Goal: Communication & Community: Answer question/provide support

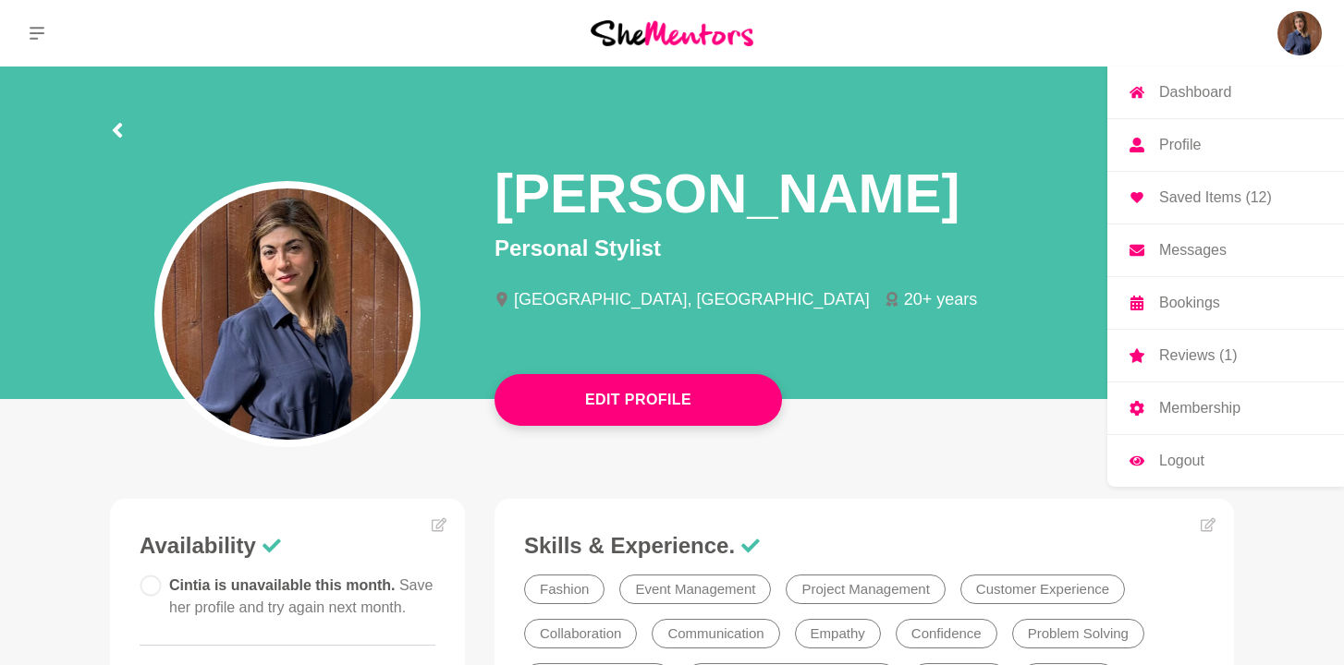
click at [1199, 257] on p "Messages" at bounding box center [1192, 250] width 67 height 15
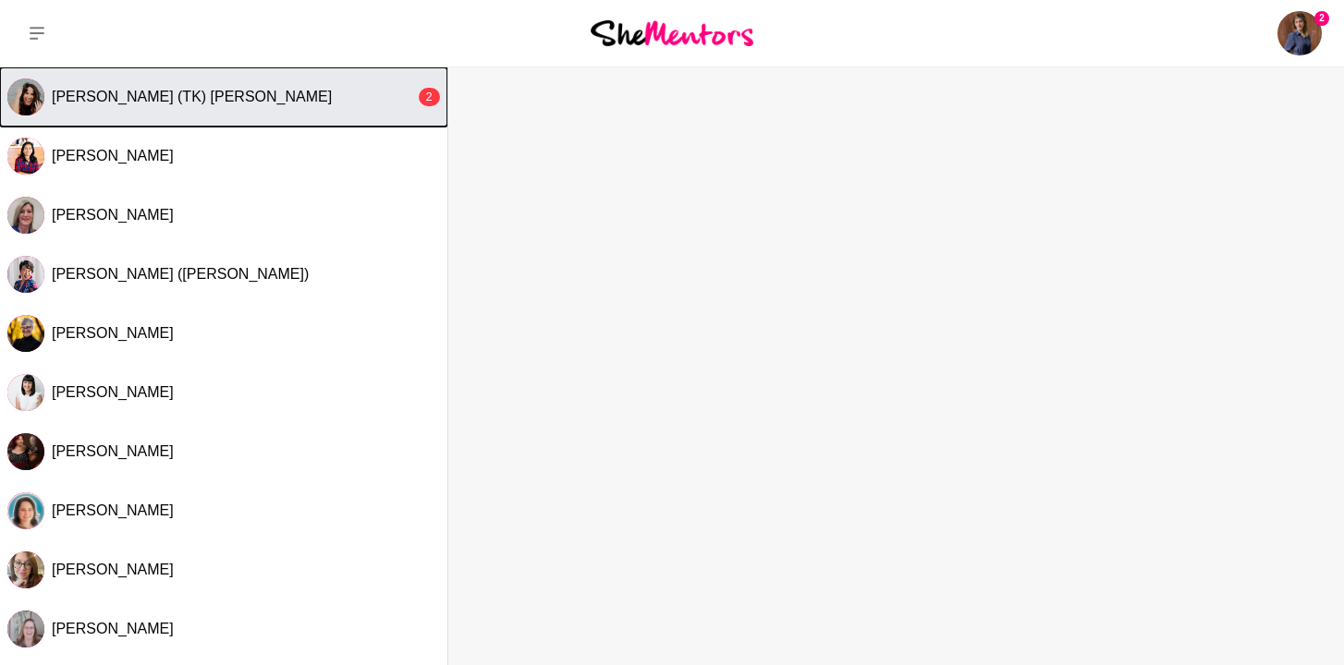
click at [311, 115] on button "[PERSON_NAME] (TK) [PERSON_NAME] 2" at bounding box center [223, 96] width 447 height 59
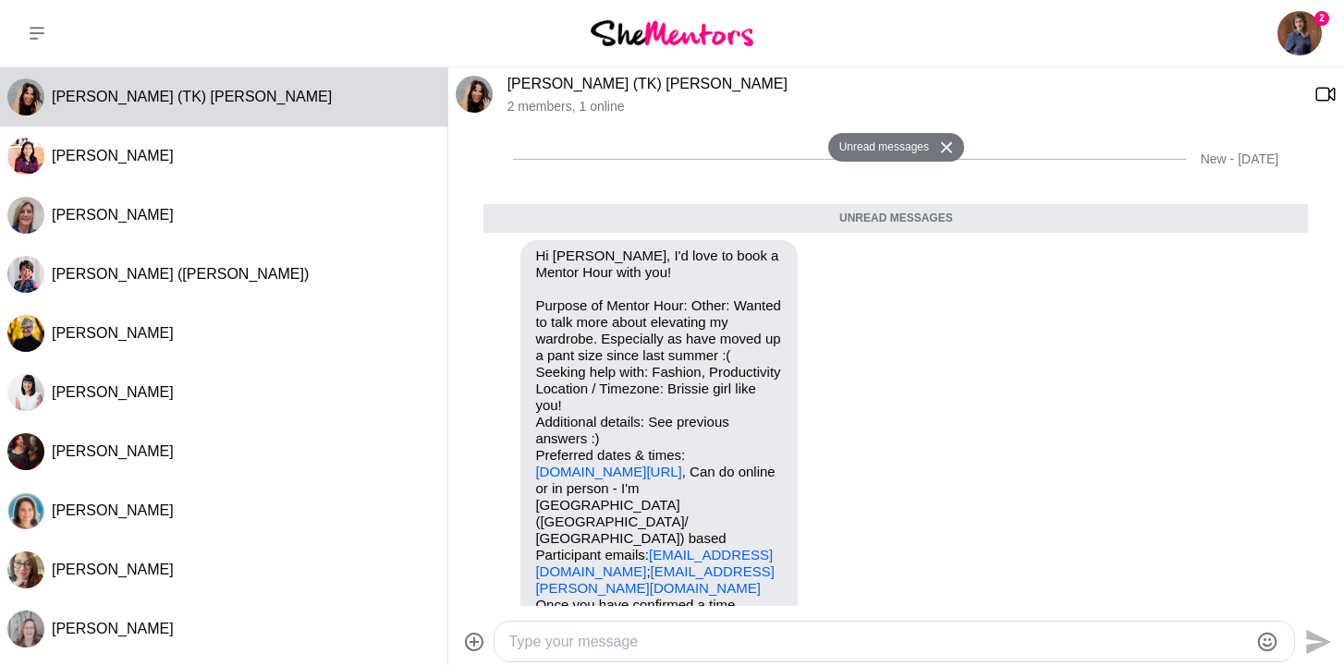
scroll to position [698, 0]
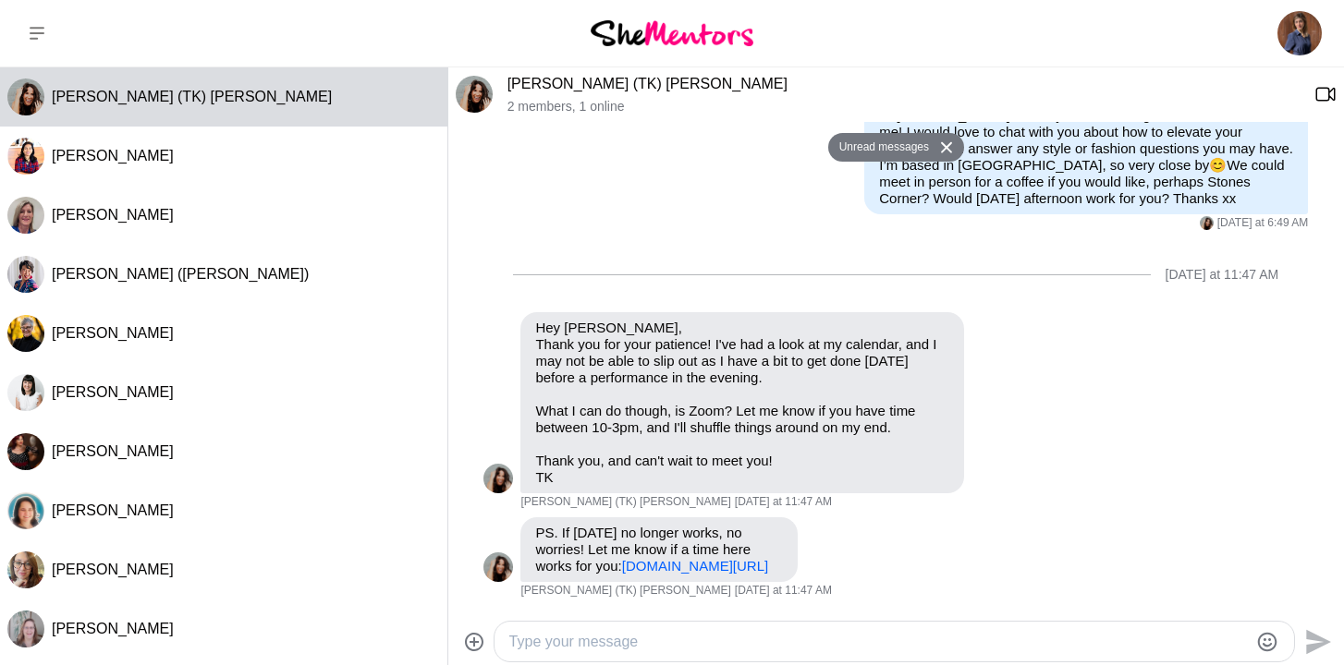
click at [592, 646] on textarea "Type your message" at bounding box center [878, 642] width 739 height 22
click at [652, 564] on link "[DOMAIN_NAME][URL]" at bounding box center [695, 566] width 146 height 16
drag, startPoint x: 692, startPoint y: 643, endPoint x: 557, endPoint y: 644, distance: 134.9
click at [557, 644] on textarea "Hi TK, Zoom works for me" at bounding box center [878, 642] width 739 height 22
click at [552, 641] on textarea "Hi TK, I'm available [DATE] at 2pm" at bounding box center [878, 642] width 739 height 22
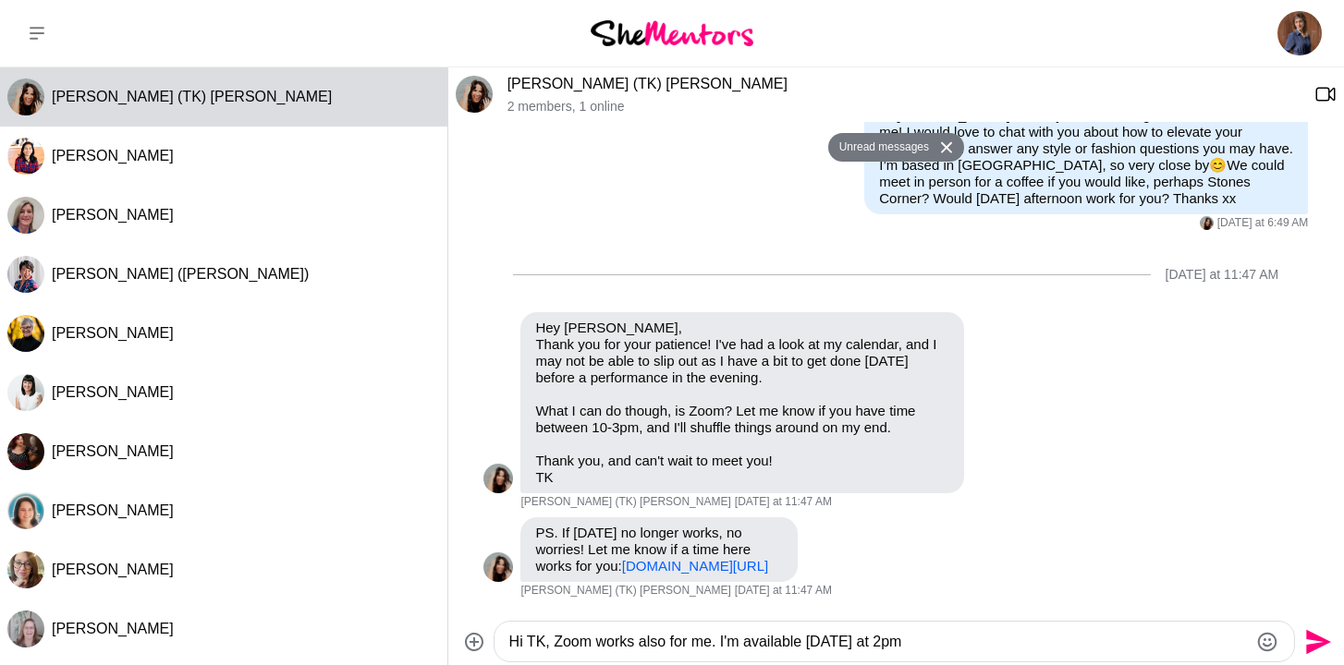
click at [926, 645] on textarea "Hi TK, Zoom works also for me. I'm available [DATE] at 2pm" at bounding box center [878, 642] width 739 height 22
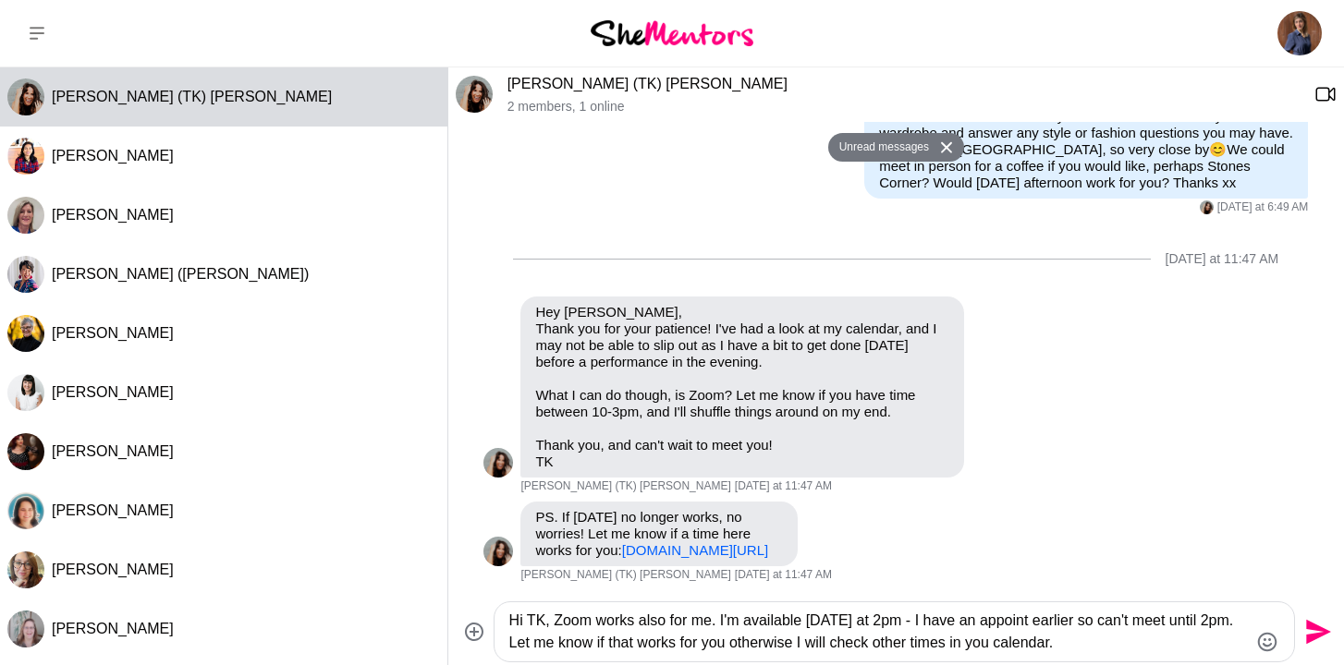
drag, startPoint x: 1108, startPoint y: 644, endPoint x: 555, endPoint y: 629, distance: 553.8
click at [555, 629] on textarea "Hi TK, Zoom works also for me. I'm available [DATE] at 2pm - I have an appoint …" at bounding box center [878, 632] width 739 height 44
paste textarea "well for me too. I’m available [DATE] at 2pm — I have an appointment earlier, s…"
click at [964, 626] on textarea "Hi TK, Zoom works well for me too. I’m available [DATE] at 2pm — I have an appo…" at bounding box center [878, 632] width 739 height 44
click at [1163, 641] on textarea "Hi TK, Zoom works well for me too. I’m available [DATE] at 2pm - I have an appo…" at bounding box center [878, 632] width 739 height 44
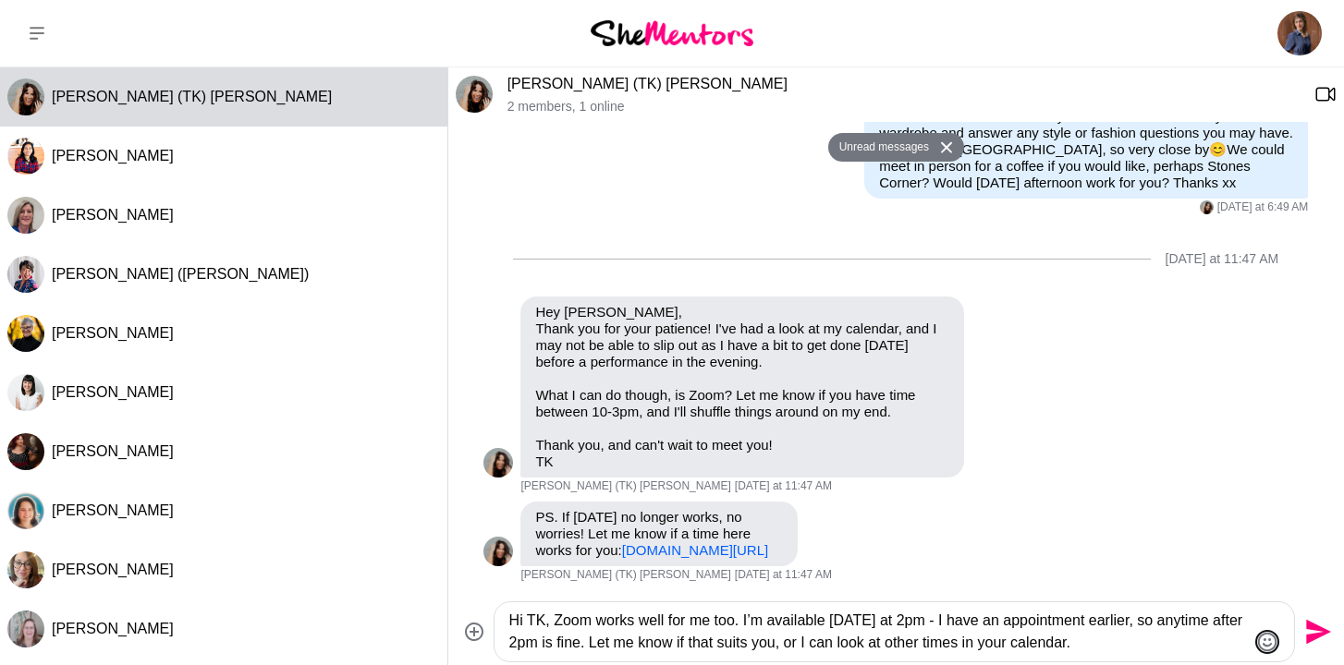
click at [1274, 649] on icon "Emoji picker" at bounding box center [1267, 642] width 22 height 22
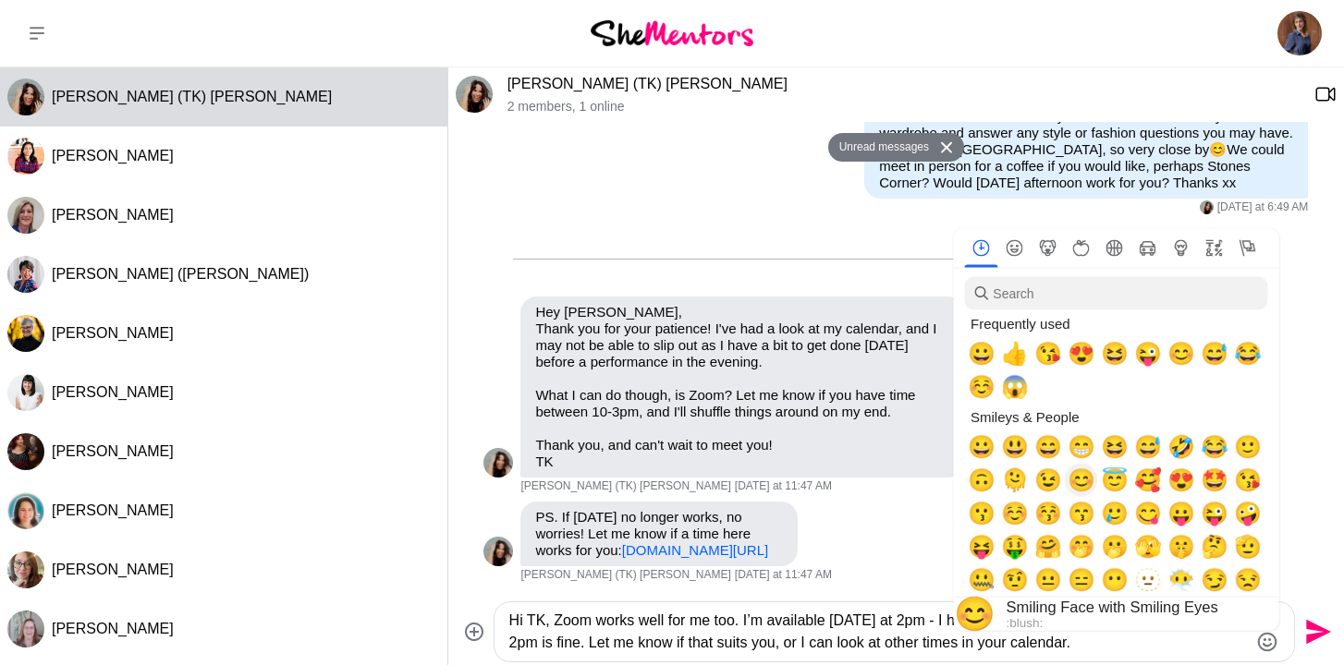
click at [1081, 481] on span "😊" at bounding box center [1082, 481] width 28 height 26
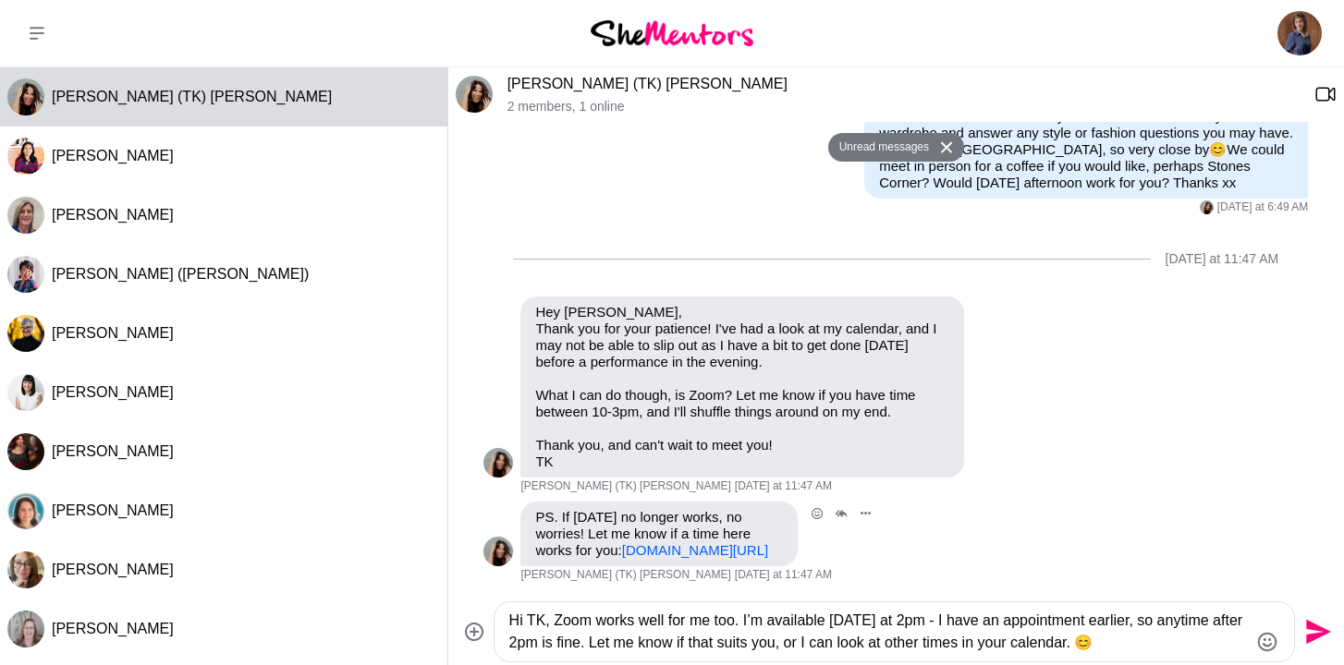
click at [904, 539] on div "Reply Pin Mark as unread Flag Mute Calendly She Mentors (Mentee) Session! - [PE…" at bounding box center [895, 542] width 824 height 81
click at [1173, 644] on textarea "Hi TK, Zoom works well for me too. I’m available [DATE] at 2pm - I have an appo…" at bounding box center [878, 632] width 739 height 44
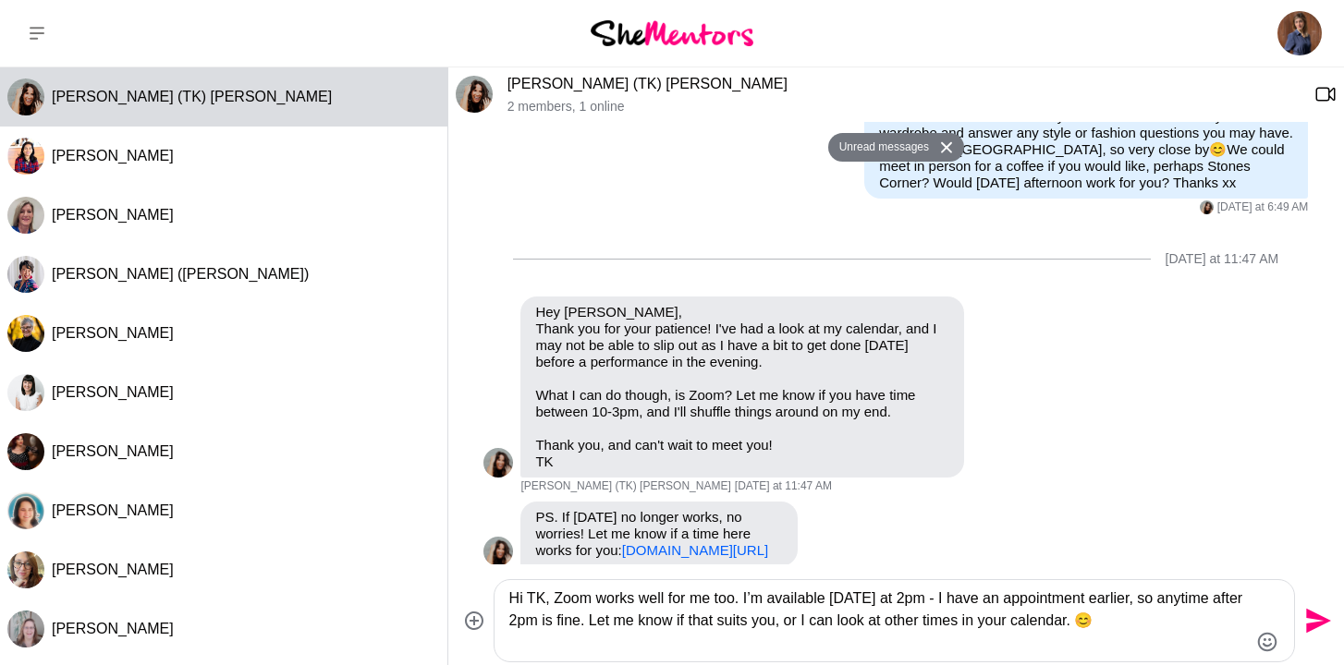
type textarea "Hi TK, Zoom works well for me too. I’m available [DATE] at 2pm - I have an appo…"
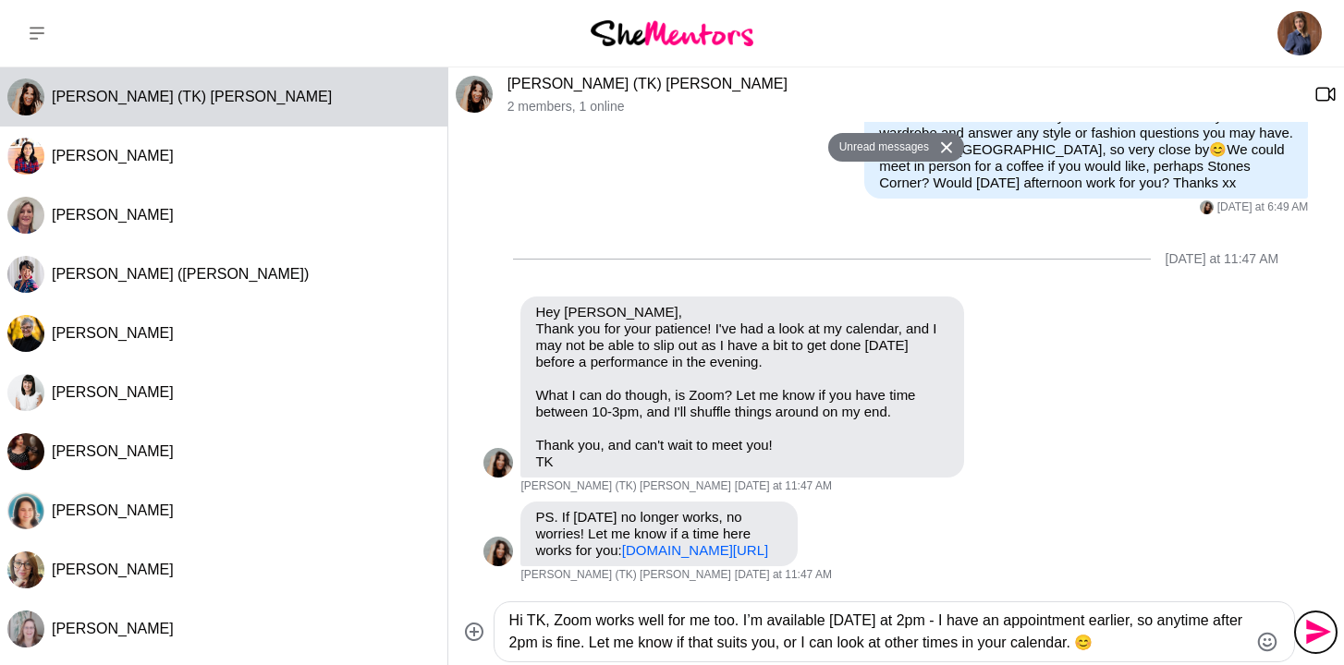
click at [1304, 627] on icon "Send" at bounding box center [1316, 632] width 30 height 30
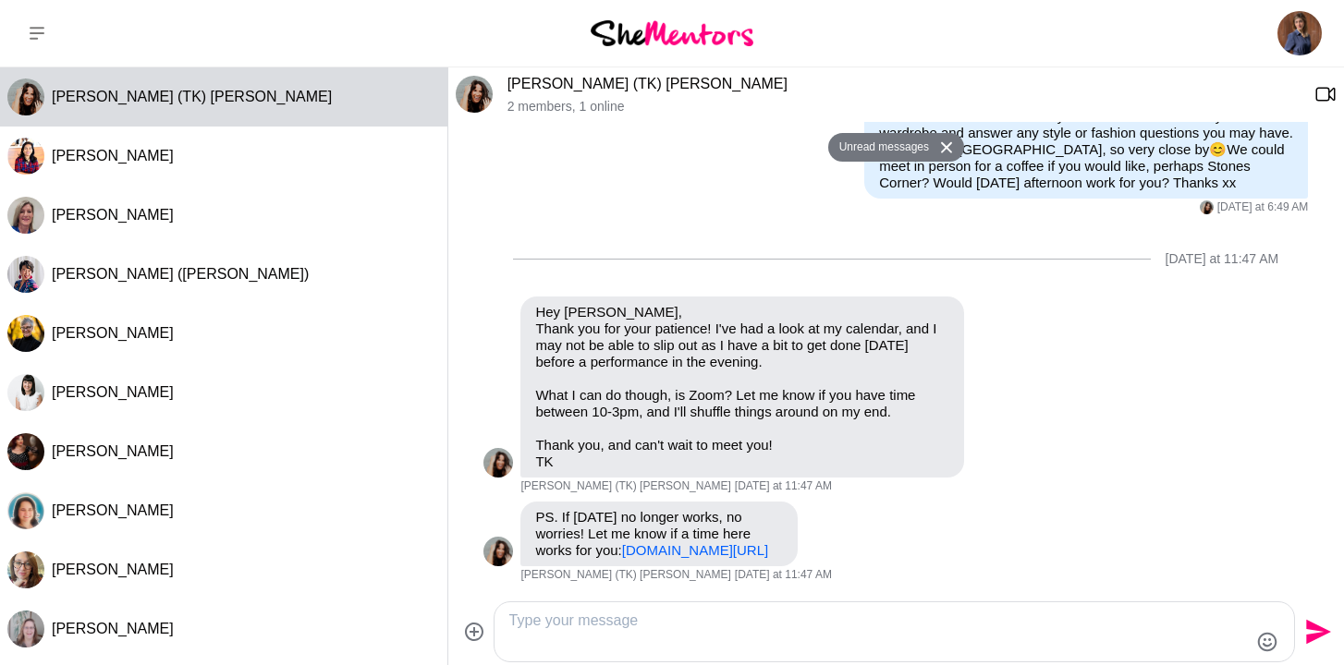
scroll to position [878, 0]
